Goal: Task Accomplishment & Management: Complete application form

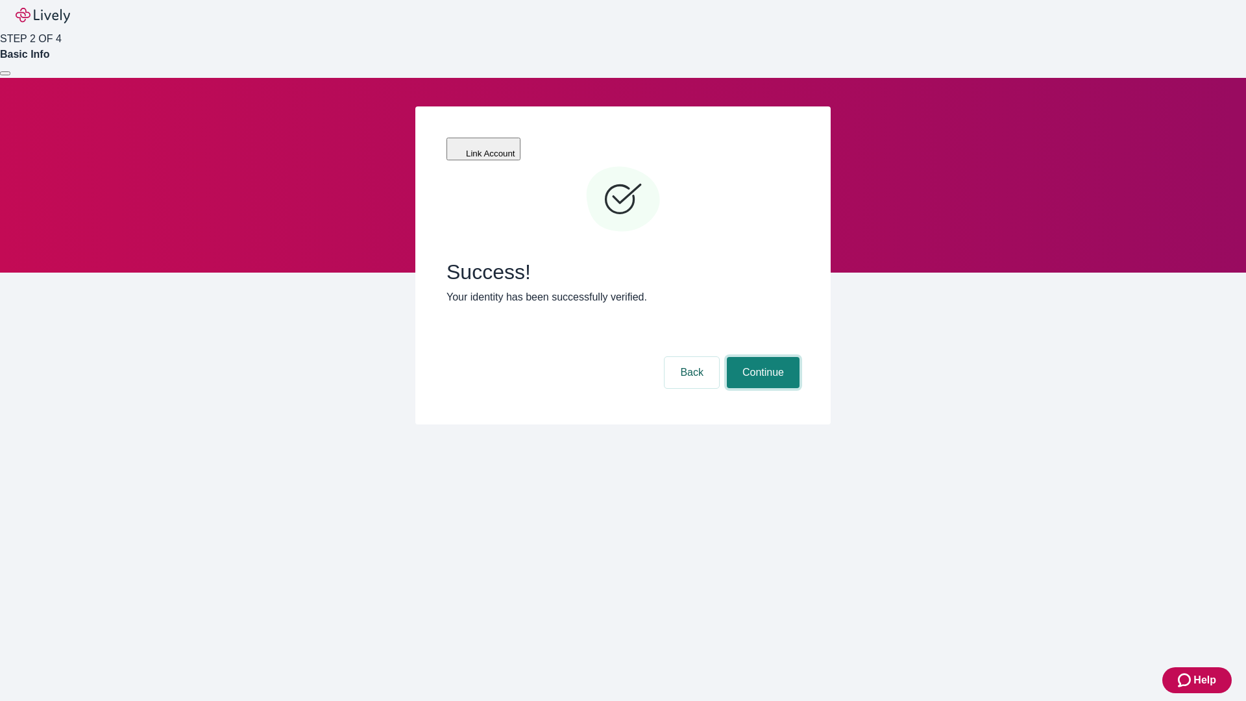
click at [761, 357] on button "Continue" at bounding box center [763, 372] width 73 height 31
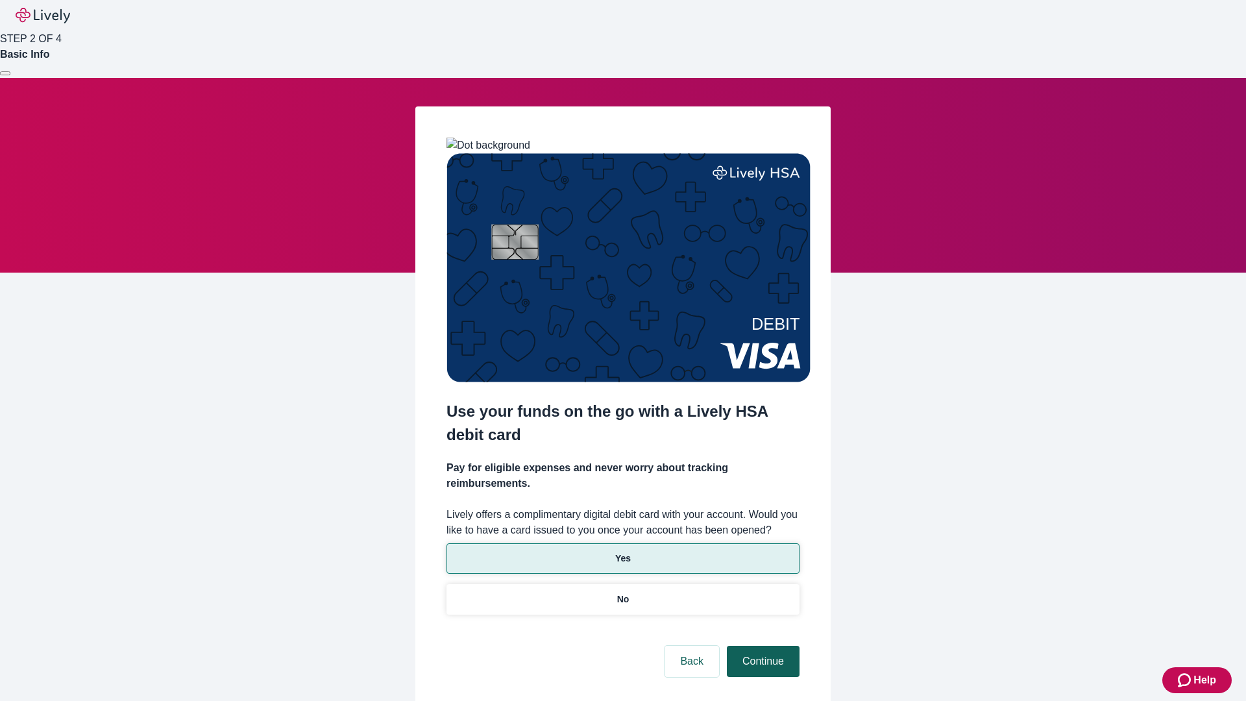
click at [622, 592] on p "No" at bounding box center [623, 599] width 12 height 14
click at [761, 645] on button "Continue" at bounding box center [763, 660] width 73 height 31
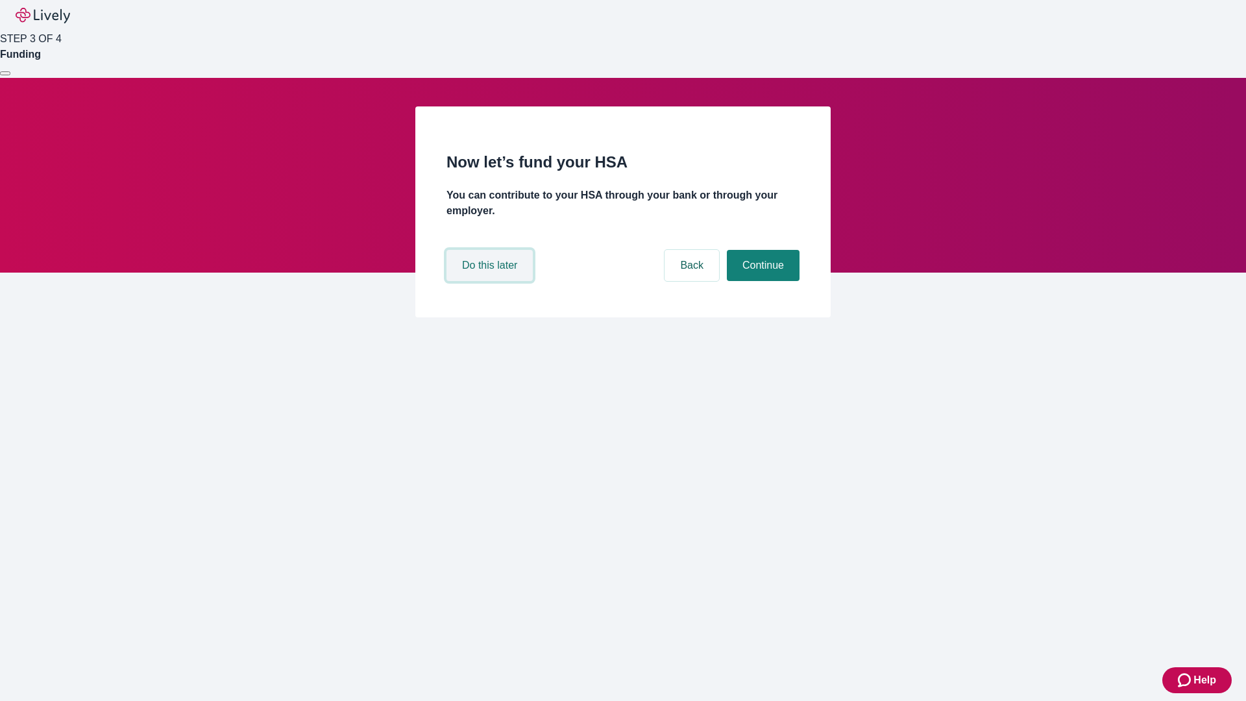
click at [491, 281] on button "Do this later" at bounding box center [489, 265] width 86 height 31
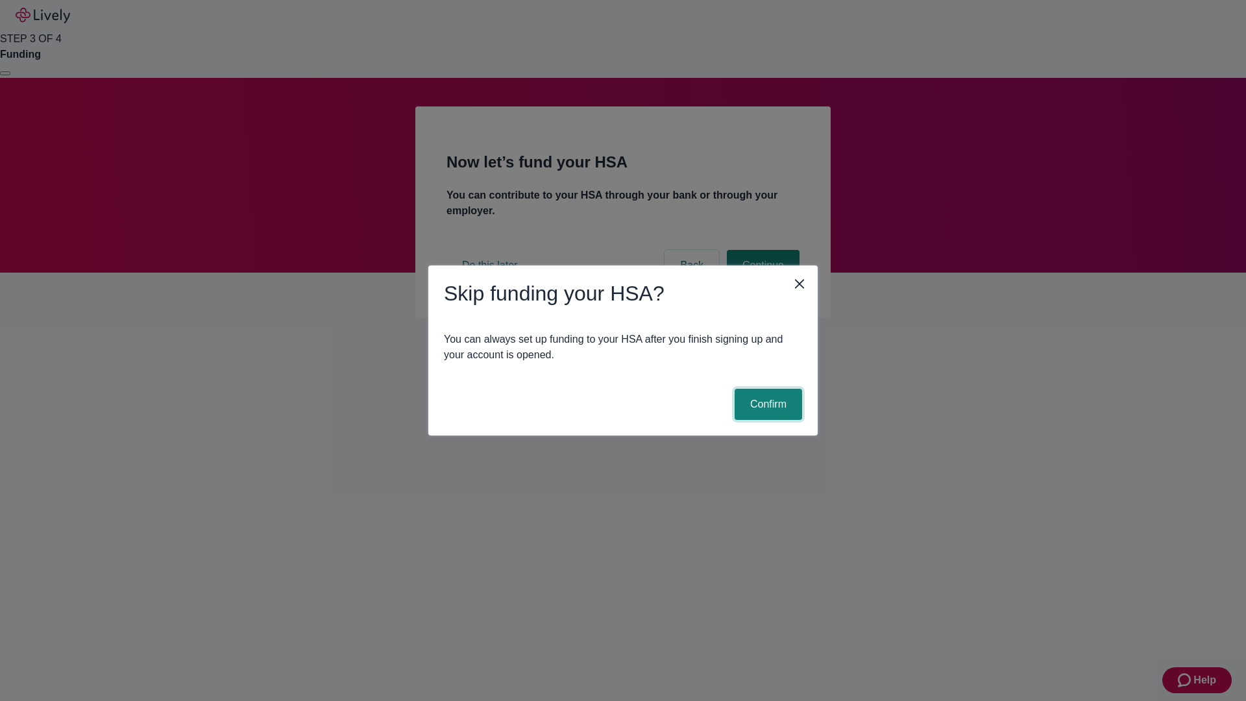
click at [766, 404] on button "Confirm" at bounding box center [767, 404] width 67 height 31
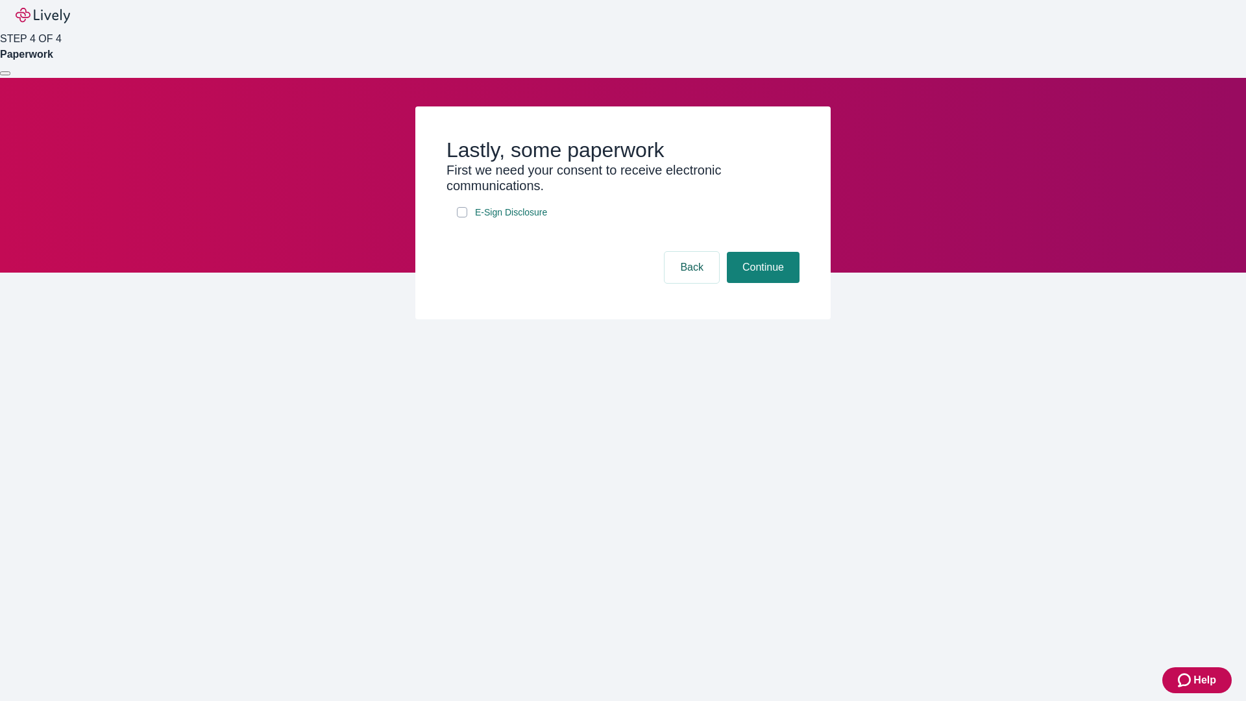
click at [462, 217] on input "E-Sign Disclosure" at bounding box center [462, 212] width 10 height 10
checkbox input "true"
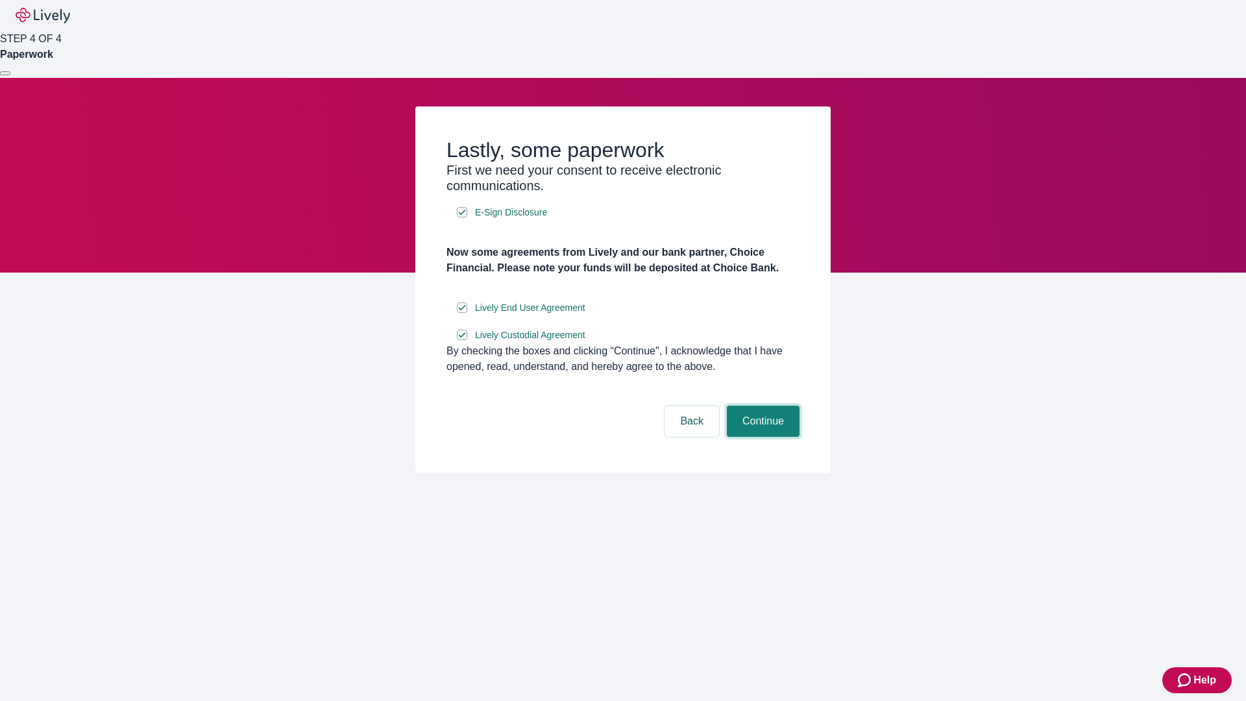
click at [761, 437] on button "Continue" at bounding box center [763, 420] width 73 height 31
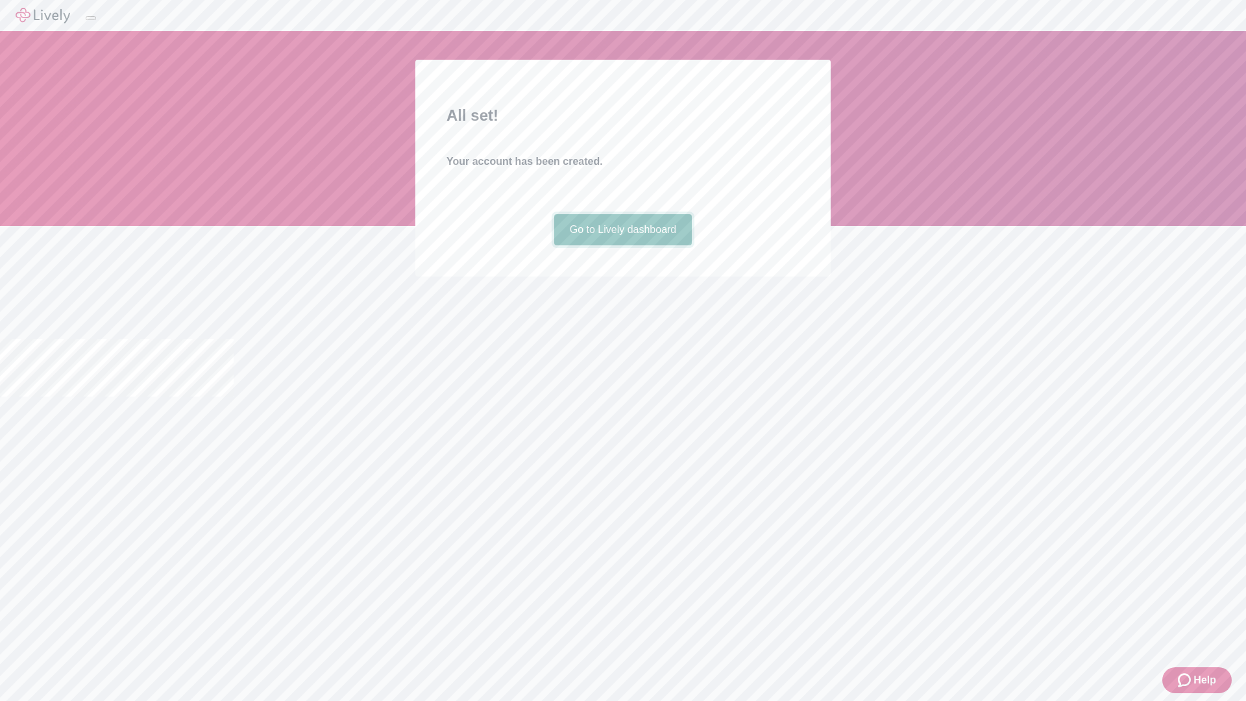
click at [622, 245] on link "Go to Lively dashboard" at bounding box center [623, 229] width 138 height 31
